Goal: Information Seeking & Learning: Learn about a topic

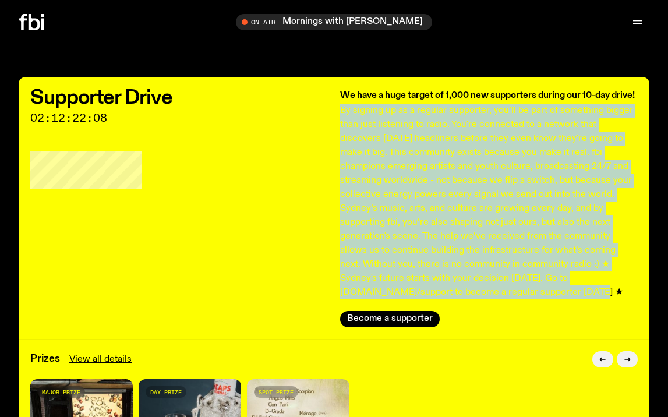
drag, startPoint x: 364, startPoint y: 293, endPoint x: 342, endPoint y: 112, distance: 182.4
click at [342, 112] on p "By signing up as a regular supporter, you’ll be part of something bigger than j…" at bounding box center [489, 202] width 298 height 196
copy p "By signing up as a regular supporter, you’ll be part of something bigger than j…"
click at [485, 229] on p "By signing up as a regular supporter, you’ll be part of something bigger than j…" at bounding box center [489, 202] width 298 height 196
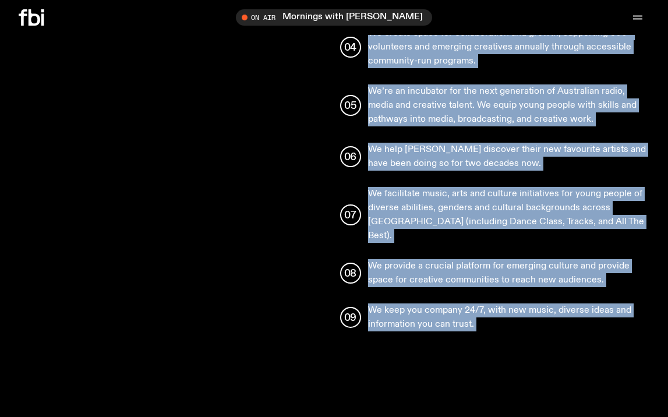
scroll to position [1758, 0]
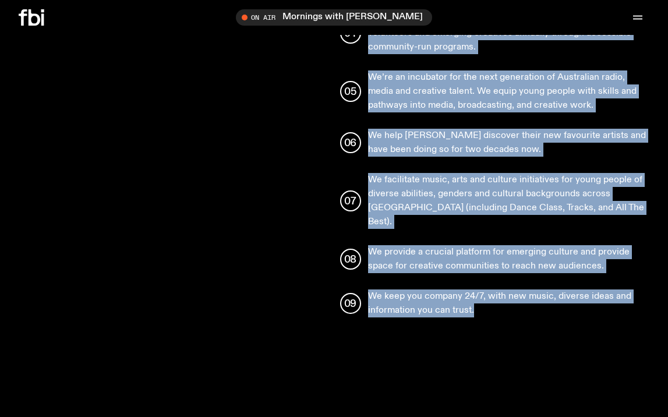
drag, startPoint x: 367, startPoint y: 105, endPoint x: 511, endPoint y: 311, distance: 252.1
click at [512, 311] on div "Why support us? We are proudly 100% listener-owned and funded, with no ongoing …" at bounding box center [334, 172] width 668 height 612
copy ul "Lo ips dolorsi 883% ametcons-adipi eli seddoe, temp in utlabor etdolorema aliqu…"
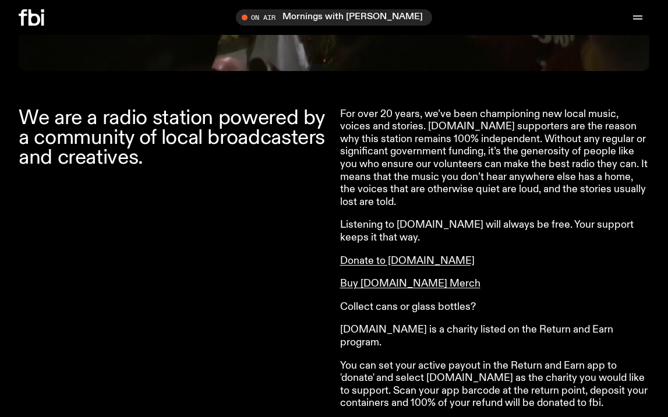
scroll to position [851, 0]
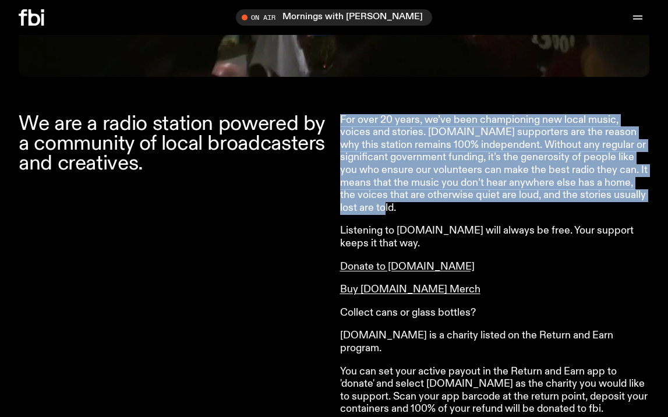
drag, startPoint x: 364, startPoint y: 210, endPoint x: 337, endPoint y: 118, distance: 96.0
click at [337, 118] on div "We are a radio station powered by a community of local broadcasters and creativ…" at bounding box center [334, 420] width 668 height 612
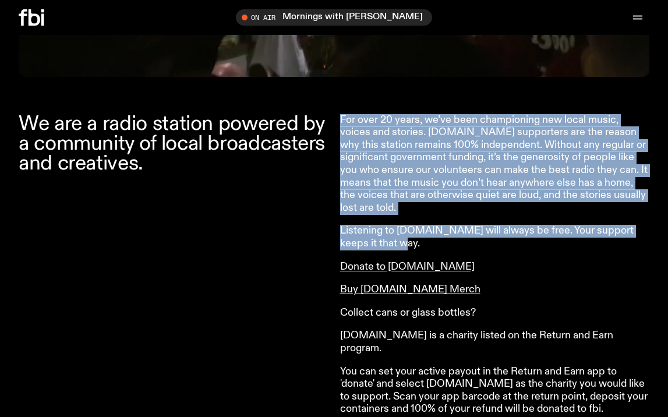
drag, startPoint x: 363, startPoint y: 243, endPoint x: 342, endPoint y: 126, distance: 119.4
click at [342, 126] on div "For over 20 years, we’ve been championing new local music, voices and stories. …" at bounding box center [495, 265] width 310 height 302
copy div "For over 20 years, we’ve been championing new local music, voices and stories. …"
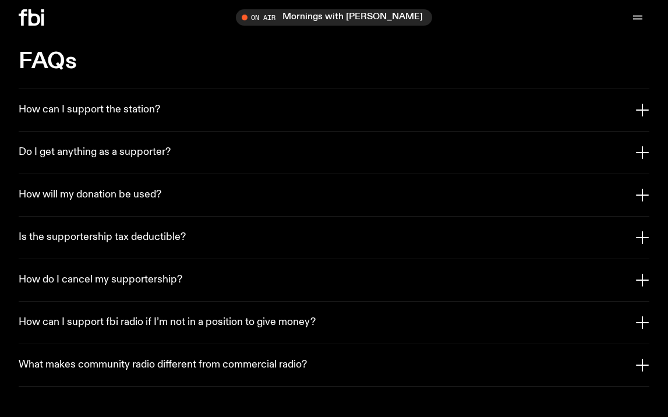
scroll to position [2670, 0]
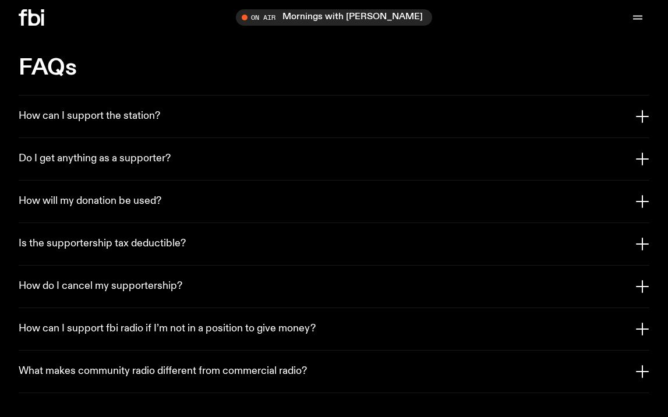
click at [368, 350] on button "What makes community radio different from commercial radio?" at bounding box center [334, 371] width 631 height 42
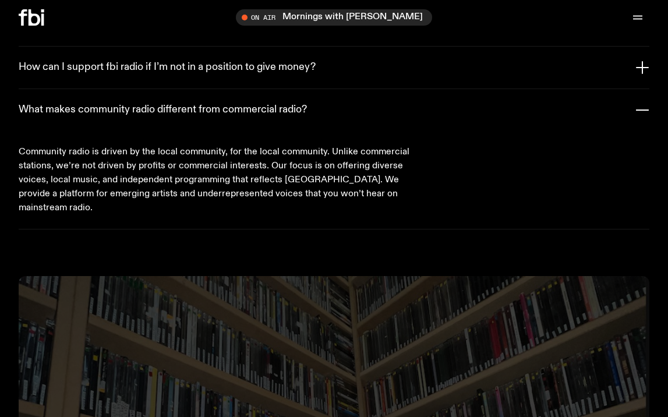
scroll to position [2924, 0]
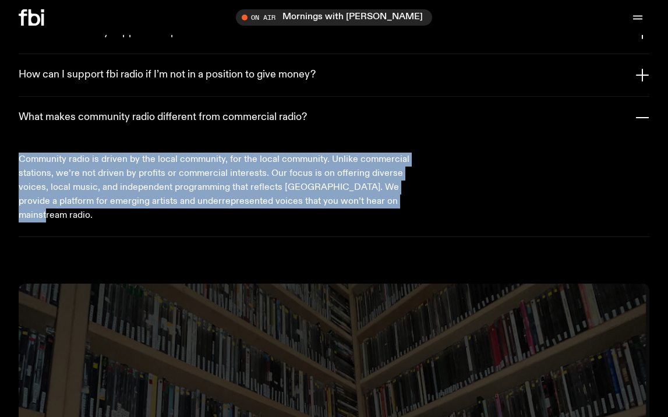
drag, startPoint x: 389, startPoint y: 177, endPoint x: 27, endPoint y: 122, distance: 366.9
click at [27, 139] on div "Community radio is driven by the local community, for the local community. Unli…" at bounding box center [334, 188] width 631 height 98
copy p "Community radio is driven by the local community, for the local community. Unli…"
